Goal: Information Seeking & Learning: Learn about a topic

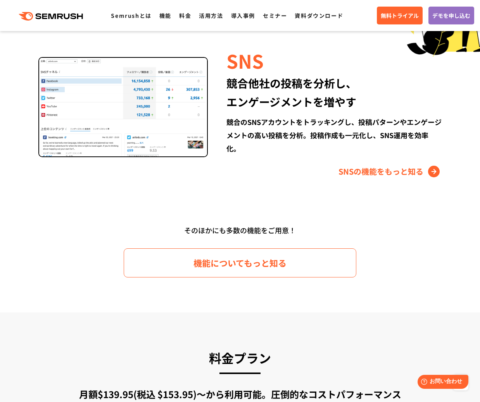
scroll to position [1050, 0]
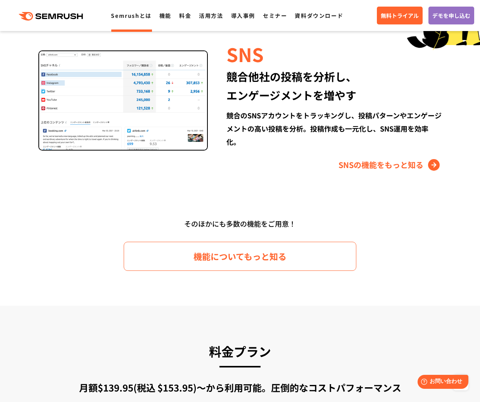
click at [131, 15] on link "Semrushとは" at bounding box center [131, 16] width 40 height 8
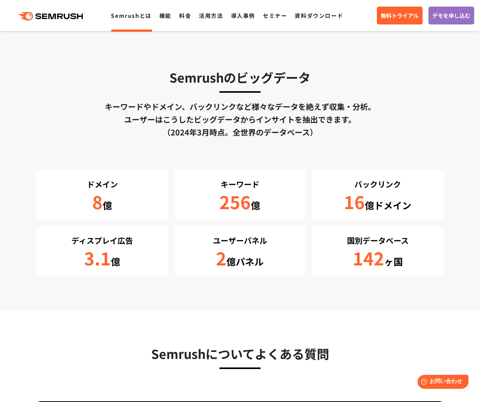
scroll to position [1591, 0]
